Goal: Manage account settings

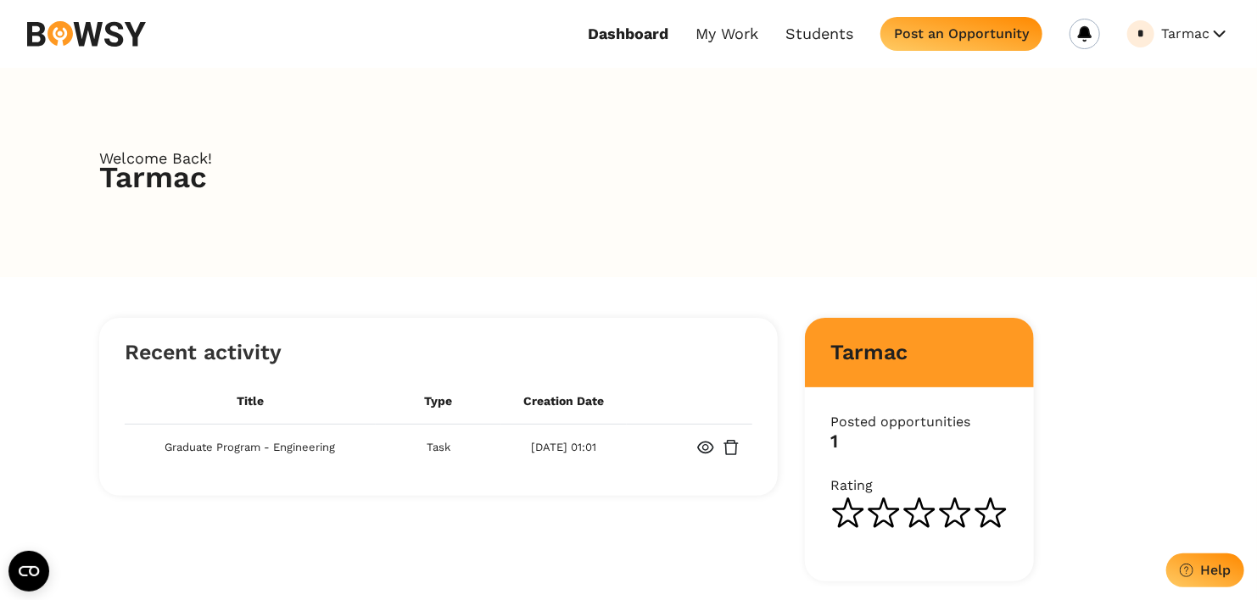
click at [1196, 41] on button "Tarmac" at bounding box center [1195, 33] width 69 height 27
click at [1187, 79] on button "My Profile" at bounding box center [1163, 76] width 134 height 29
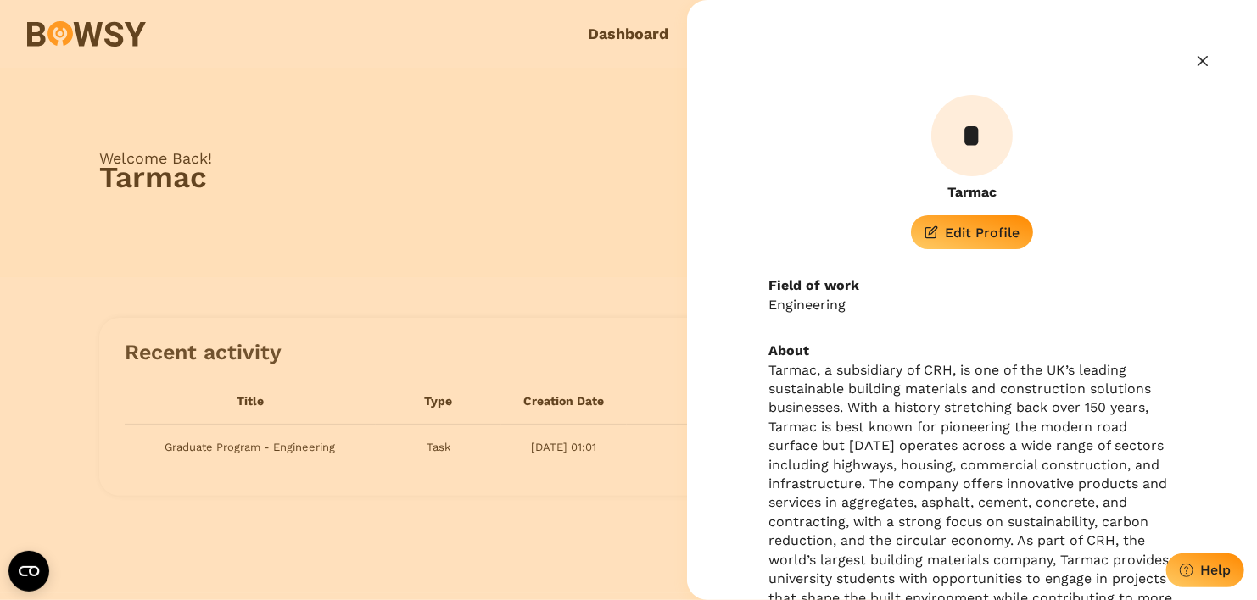
click at [945, 240] on div "Edit Profile" at bounding box center [982, 233] width 75 height 16
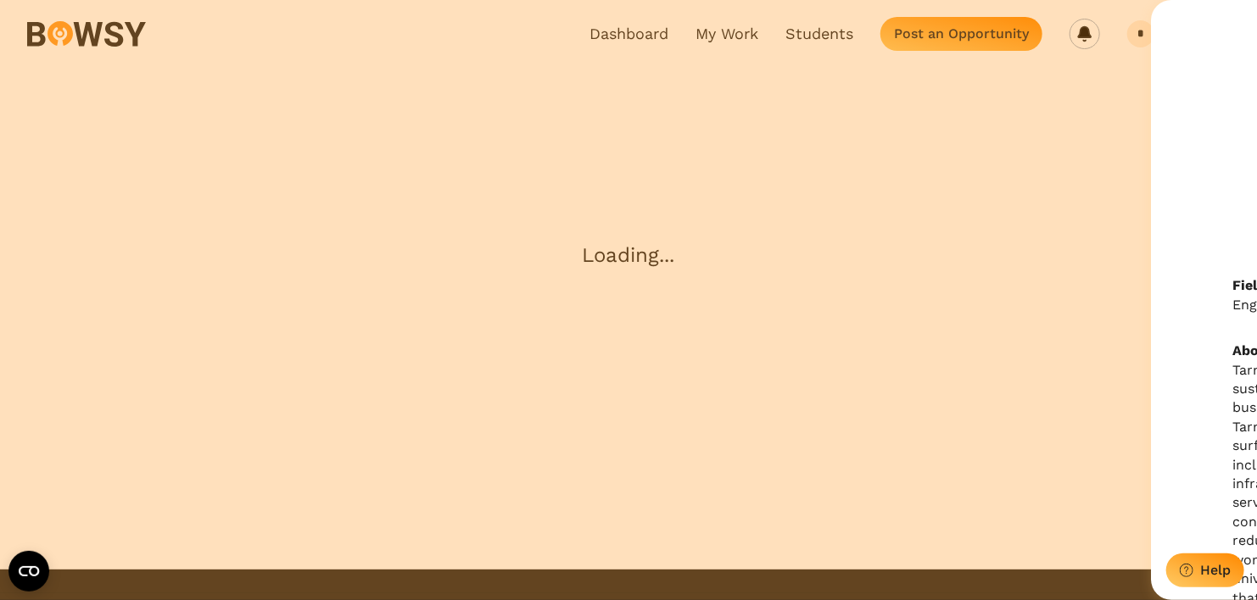
select select "**********"
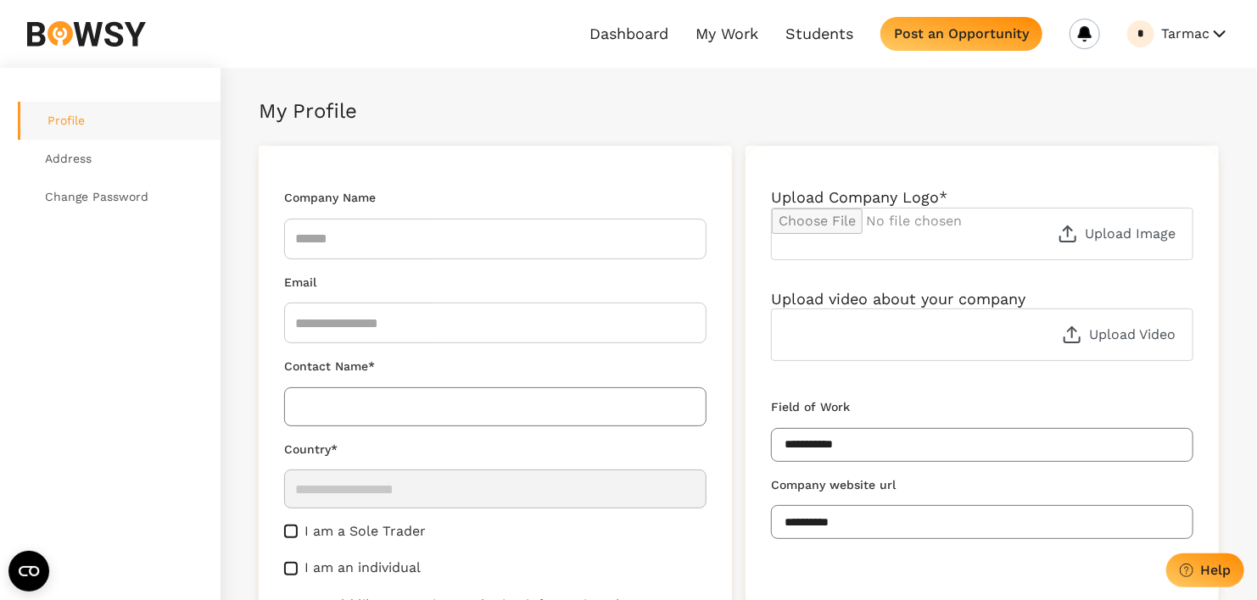
click at [1095, 235] on input "file" at bounding box center [982, 234] width 421 height 51
click at [1113, 228] on input "file" at bounding box center [982, 234] width 421 height 51
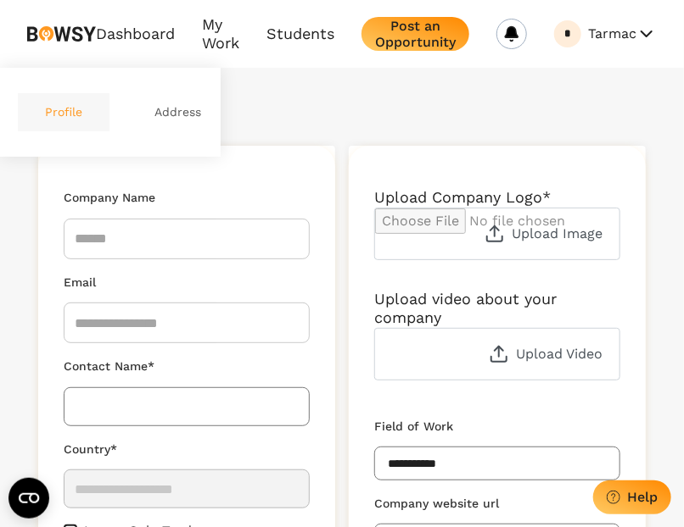
click at [351, 104] on div "My Profile Menu" at bounding box center [341, 111] width 607 height 19
click at [220, 29] on link "My Work" at bounding box center [220, 34] width 37 height 38
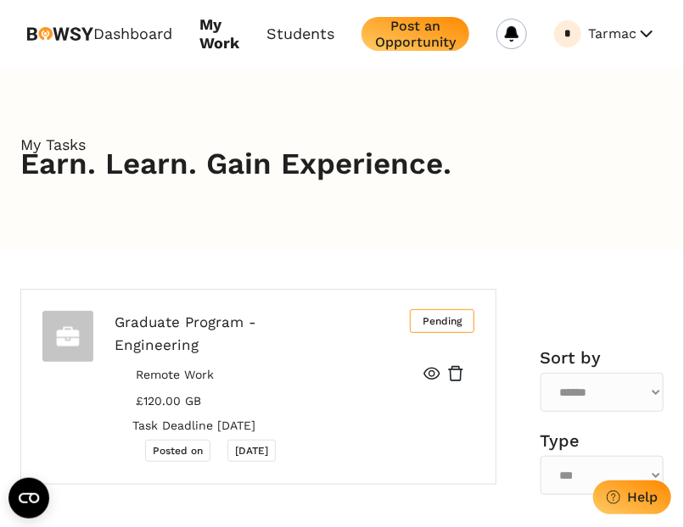
click at [428, 375] on icon "eye" at bounding box center [431, 374] width 16 height 13
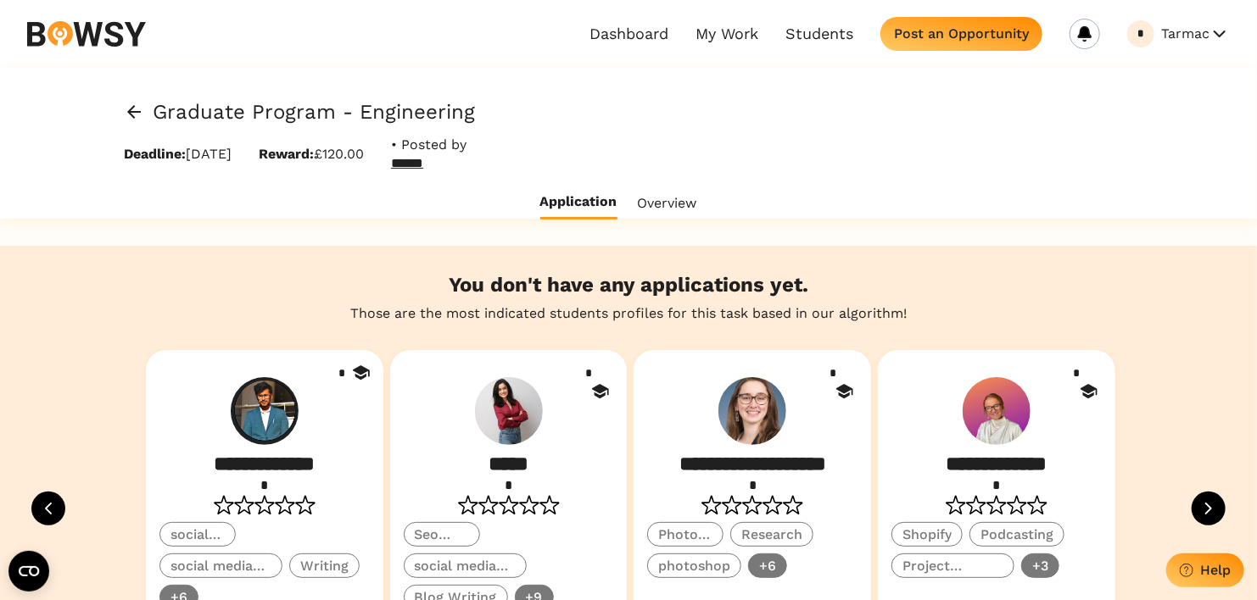
click at [1220, 28] on button "Tarmac" at bounding box center [1195, 33] width 69 height 27
click at [1166, 139] on button "Logout" at bounding box center [1163, 134] width 134 height 29
